Goal: Information Seeking & Learning: Learn about a topic

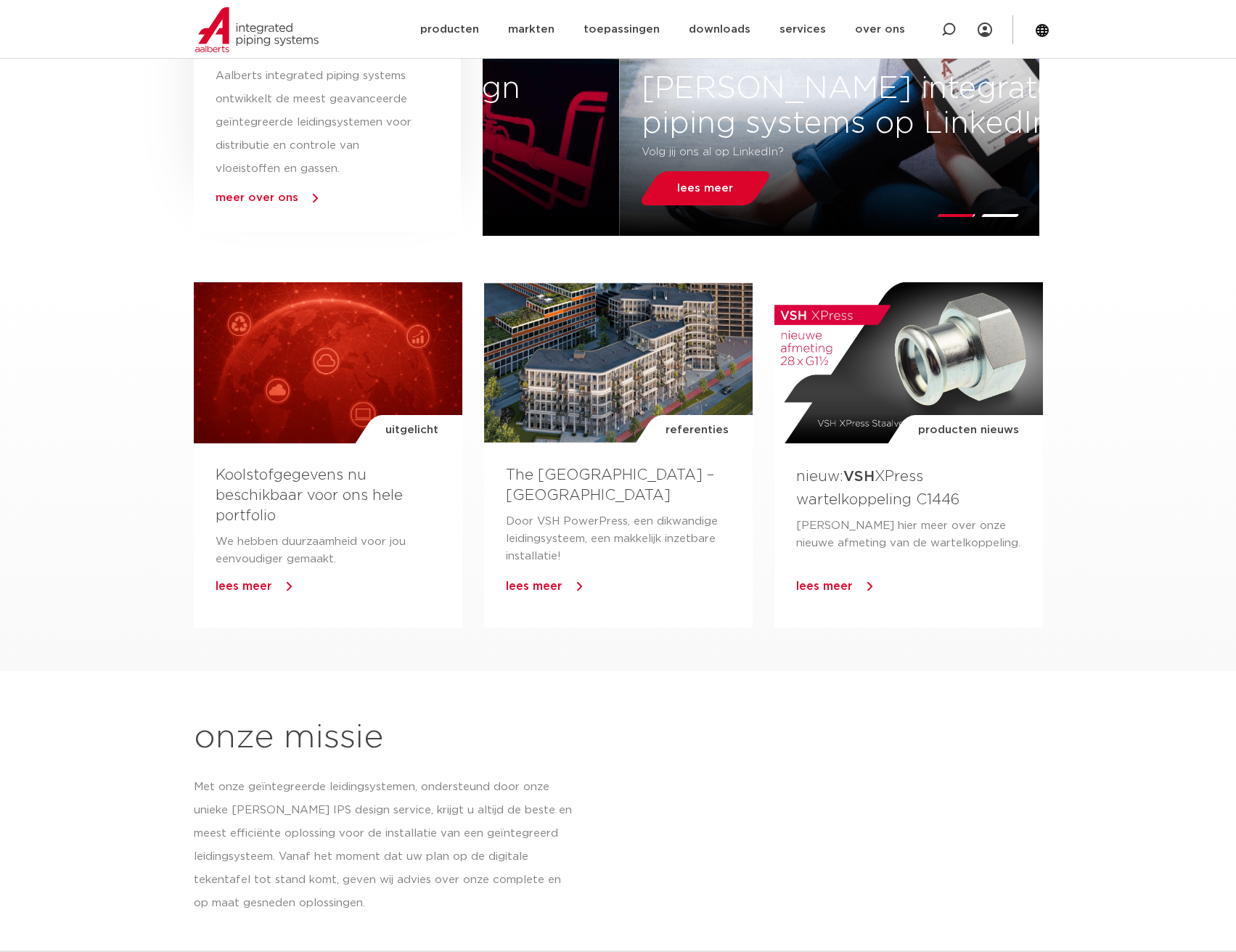
scroll to position [1016, 0]
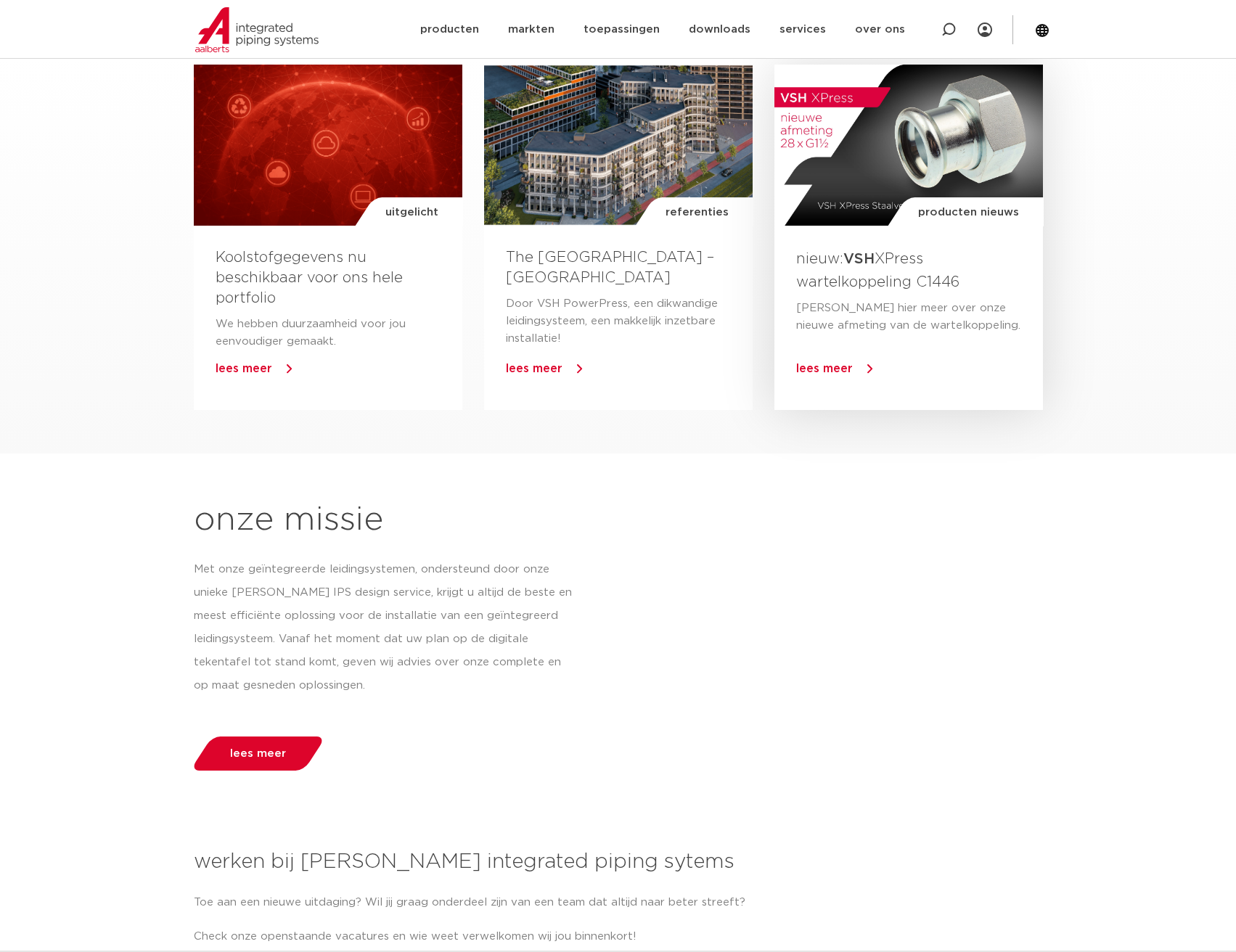
click at [823, 366] on span "lees meer" at bounding box center [825, 368] width 56 height 11
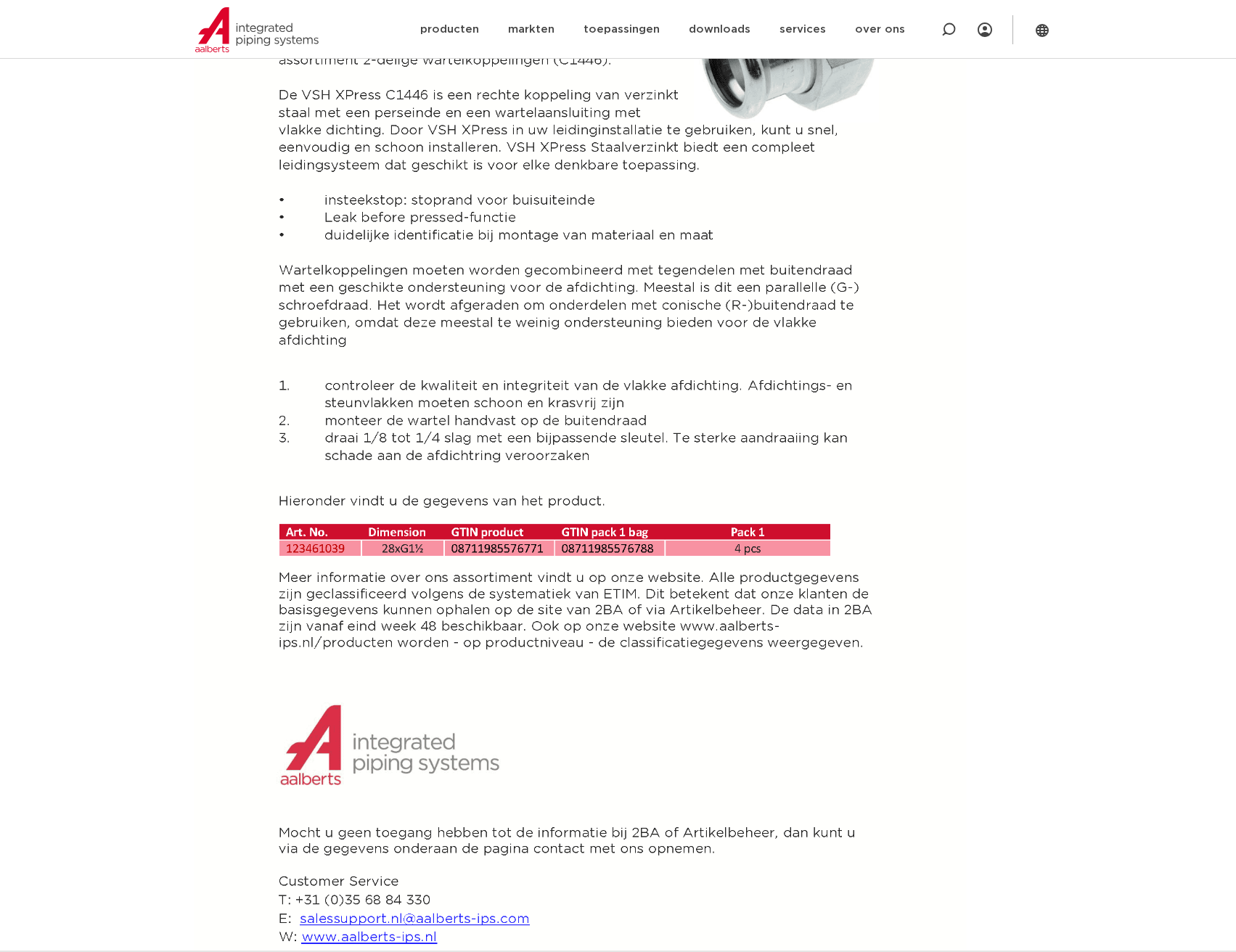
scroll to position [363, 0]
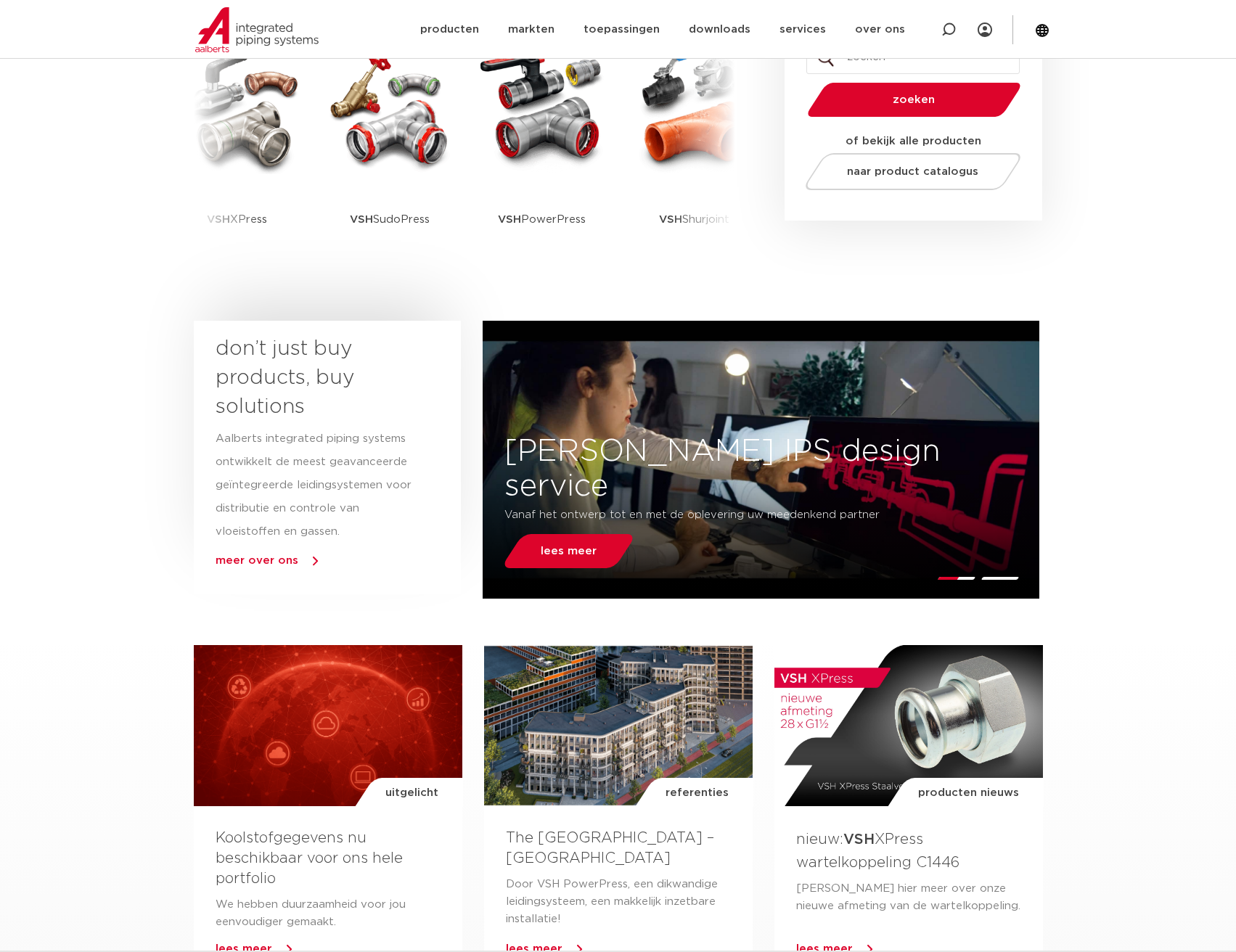
scroll to position [363, 0]
